Goal: Entertainment & Leisure: Consume media (video, audio)

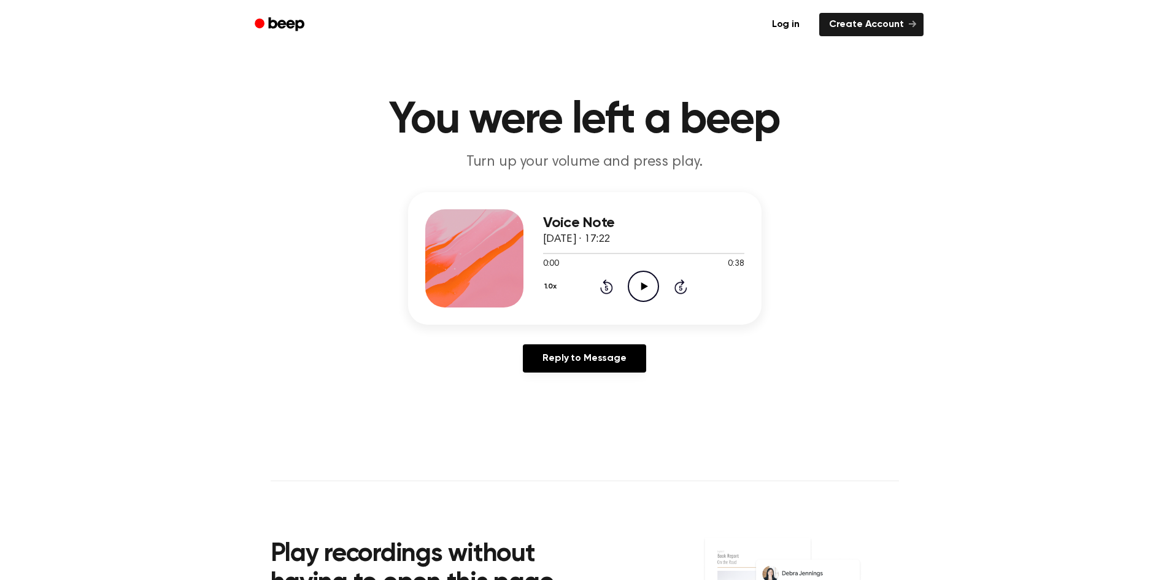
click at [637, 272] on icon "Play Audio" at bounding box center [643, 286] width 31 height 31
click at [1129, 535] on main "You were left a beep Turn up your volume and press play. Voice Note 24 January …" at bounding box center [584, 378] width 1169 height 757
click at [644, 282] on icon "Play Audio" at bounding box center [643, 286] width 31 height 31
click at [648, 282] on icon "Pause Audio" at bounding box center [643, 286] width 31 height 31
click at [647, 271] on circle at bounding box center [643, 286] width 30 height 30
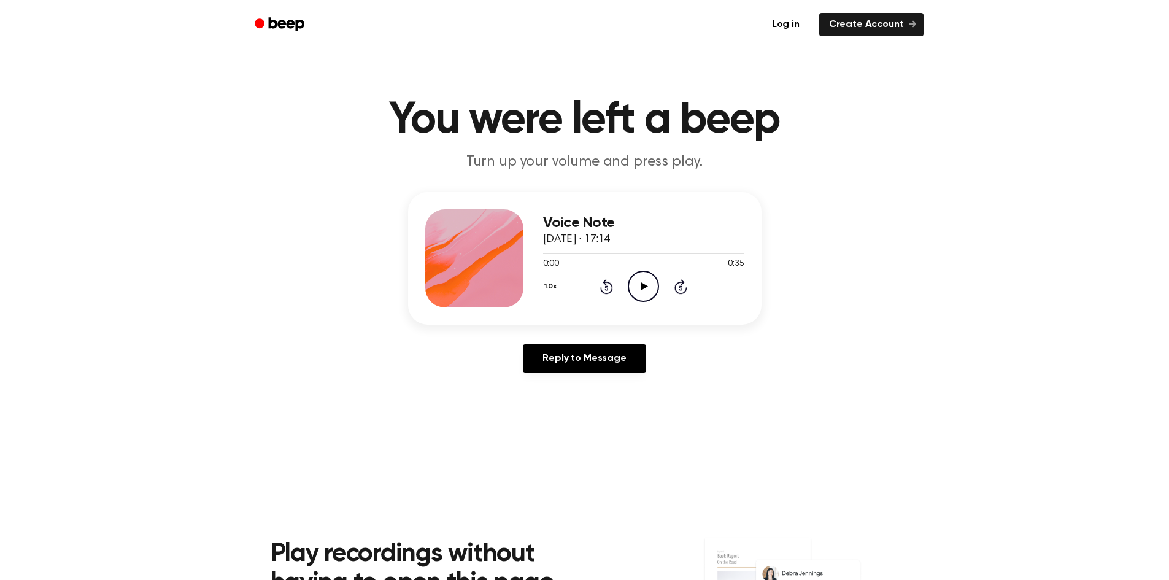
click at [642, 284] on icon at bounding box center [644, 286] width 7 height 8
click at [642, 279] on icon "Play Audio" at bounding box center [643, 286] width 31 height 31
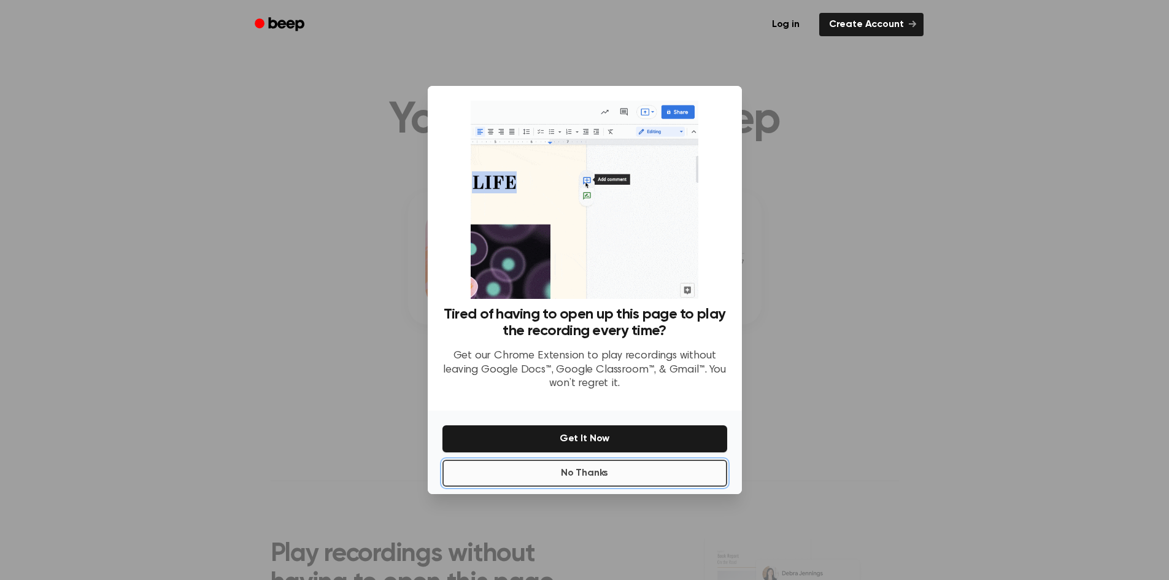
click at [627, 480] on button "No Thanks" at bounding box center [585, 473] width 285 height 27
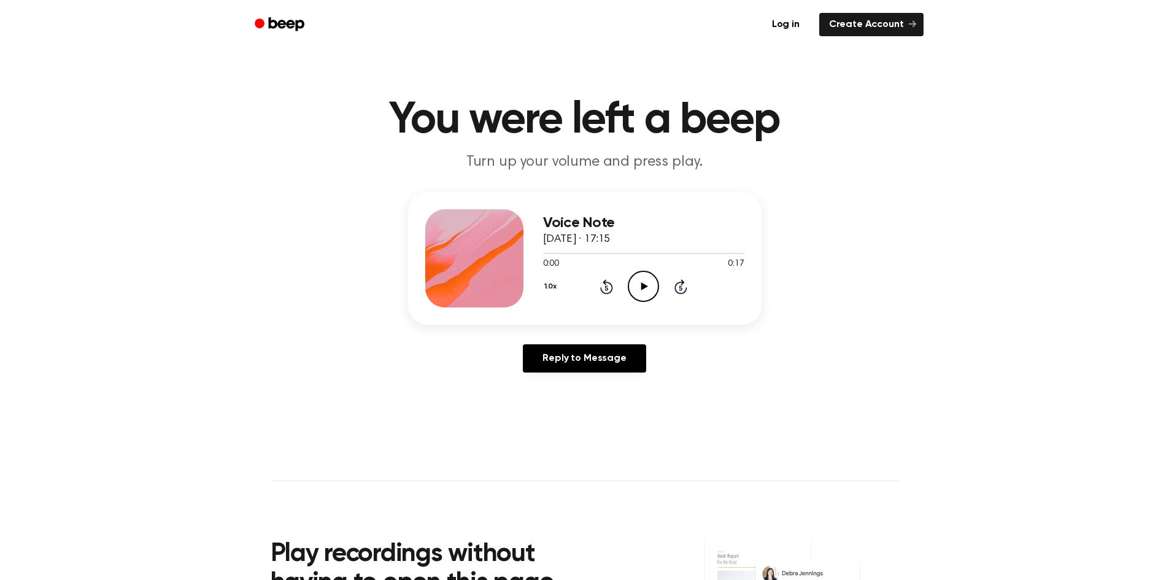
click at [648, 277] on icon "Play Audio" at bounding box center [643, 286] width 31 height 31
click at [643, 290] on icon "Play Audio" at bounding box center [643, 286] width 31 height 31
click at [659, 282] on div "1.0x Rewind 5 seconds Play Audio Skip 5 seconds" at bounding box center [643, 286] width 201 height 31
click at [649, 281] on icon "Play Audio" at bounding box center [643, 286] width 31 height 31
click at [643, 283] on icon "Play Audio" at bounding box center [643, 286] width 31 height 31
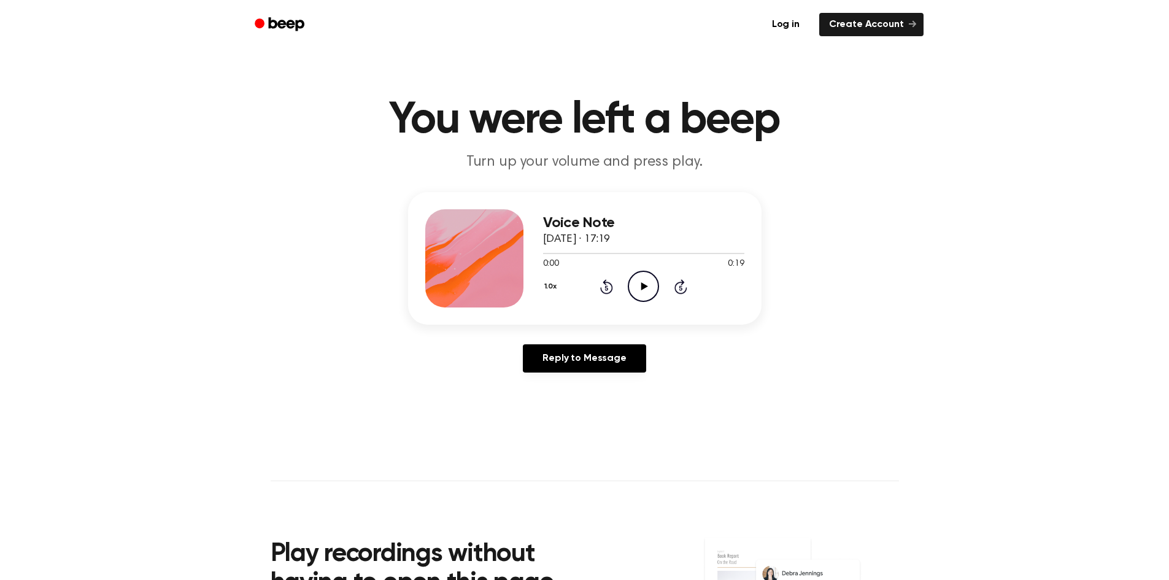
click at [636, 282] on icon "Play Audio" at bounding box center [643, 286] width 31 height 31
click at [648, 291] on icon "Play Audio" at bounding box center [643, 286] width 31 height 31
click at [651, 285] on icon "Play Audio" at bounding box center [643, 286] width 31 height 31
click at [648, 288] on icon "Play Audio" at bounding box center [643, 286] width 31 height 31
click at [648, 274] on icon "Pause Audio" at bounding box center [643, 286] width 31 height 31
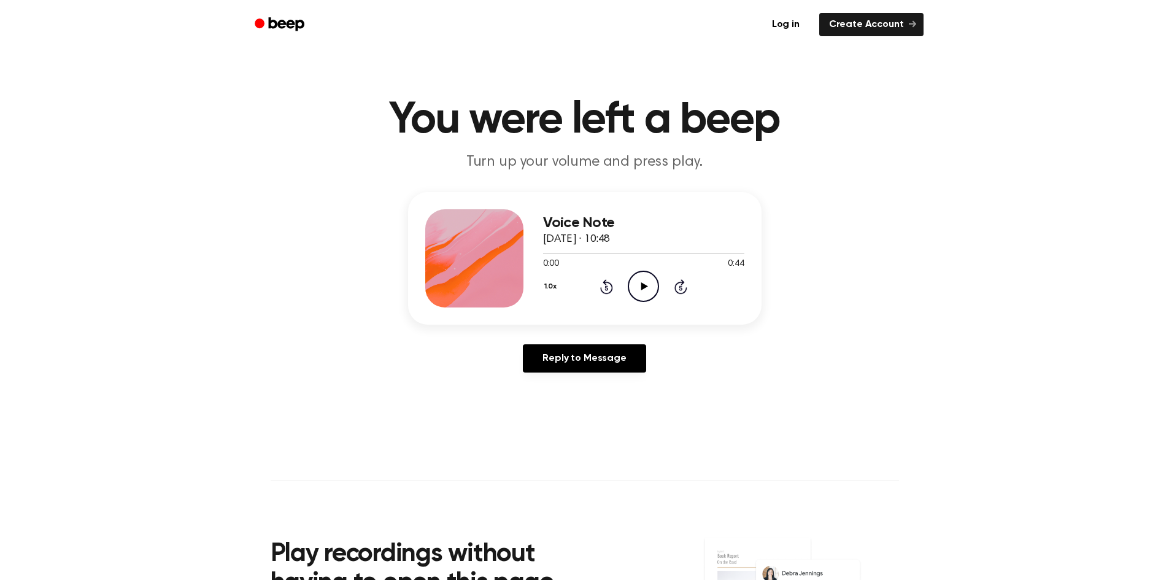
click at [648, 285] on icon "Play Audio" at bounding box center [643, 286] width 31 height 31
click at [638, 292] on icon "Pause Audio" at bounding box center [643, 286] width 31 height 31
click at [641, 280] on icon "Play Audio" at bounding box center [643, 286] width 31 height 31
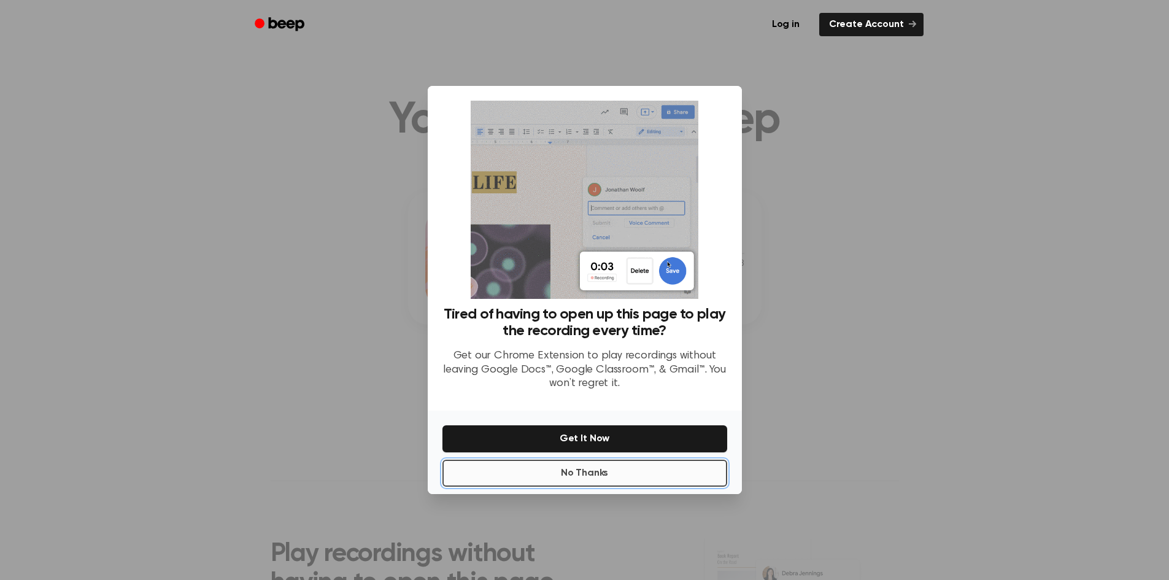
click at [631, 477] on button "No Thanks" at bounding box center [585, 473] width 285 height 27
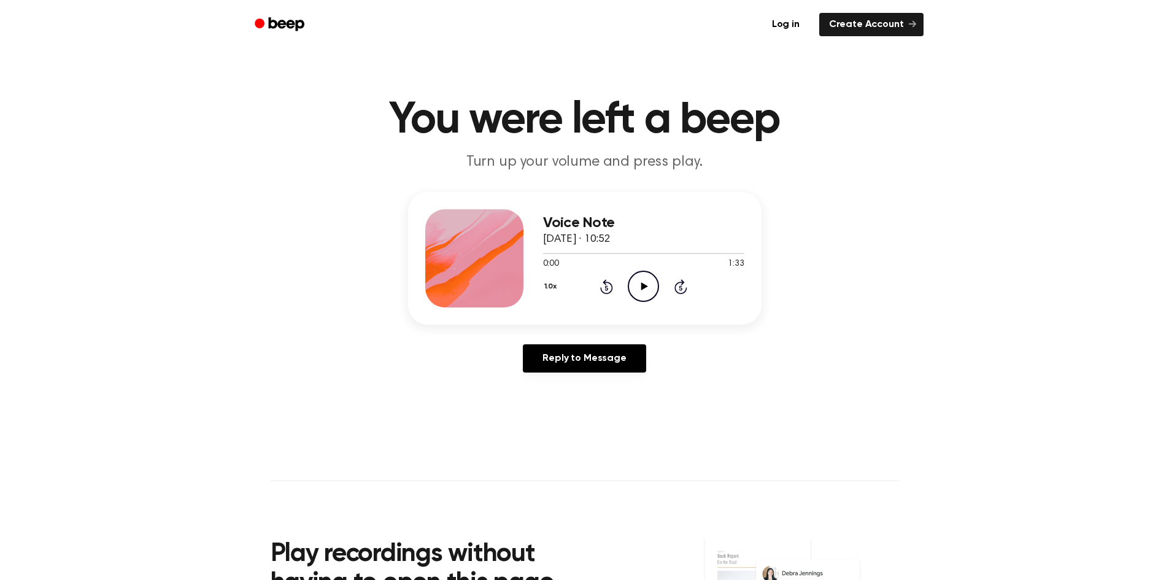
click at [638, 282] on icon "Play Audio" at bounding box center [643, 286] width 31 height 31
click at [649, 290] on icon "Play Audio" at bounding box center [643, 286] width 31 height 31
